Goal: Information Seeking & Learning: Learn about a topic

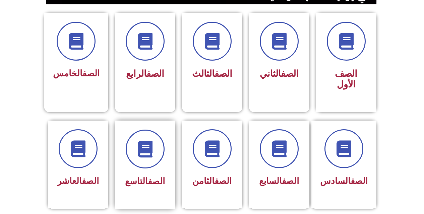
scroll to position [167, 0]
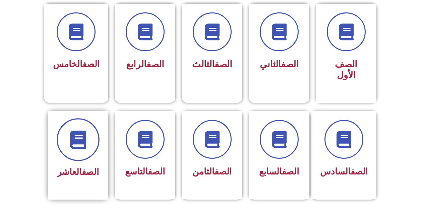
click at [66, 135] on span at bounding box center [78, 139] width 43 height 43
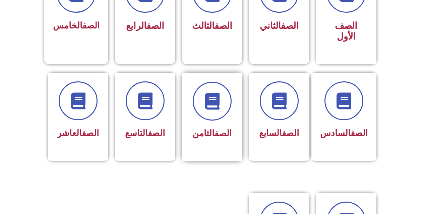
scroll to position [200, 0]
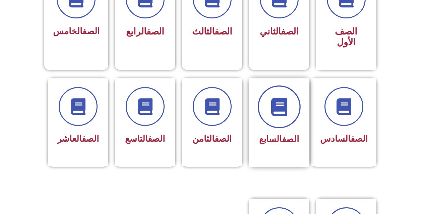
click at [273, 104] on icon at bounding box center [279, 106] width 18 height 18
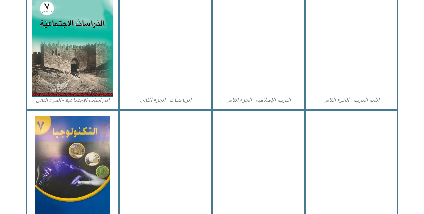
scroll to position [384, 0]
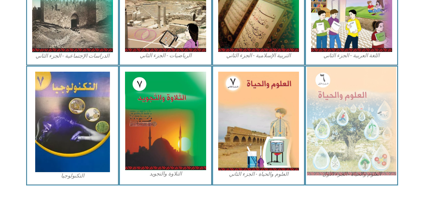
click at [347, 101] on img at bounding box center [351, 121] width 89 height 108
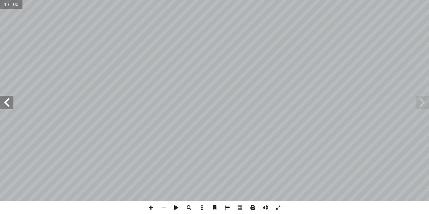
click at [225, 206] on span at bounding box center [227, 207] width 13 height 13
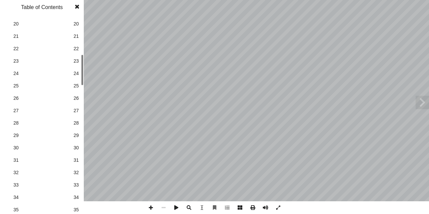
click at [75, 146] on span "30" at bounding box center [75, 147] width 5 height 7
click at [72, 6] on span at bounding box center [77, 6] width 12 height 13
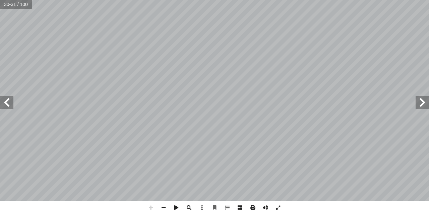
click at [393, 212] on div "26 ) نشاط (١ تنوع حيوي في [GEOGRAPHIC_DATA]: ) 2 نشاط ( التبرعم في الخميرة: ابع…" at bounding box center [214, 107] width 429 height 214
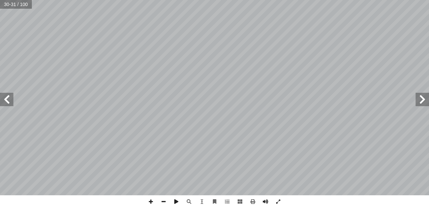
click at [232, 0] on html "الصفحة الرئيسية الصف الأول الصف الثاني الصف الثالث الصف الرابع الصف الخامس الصف…" at bounding box center [214, 30] width 429 height 61
